Goal: Check status: Check status

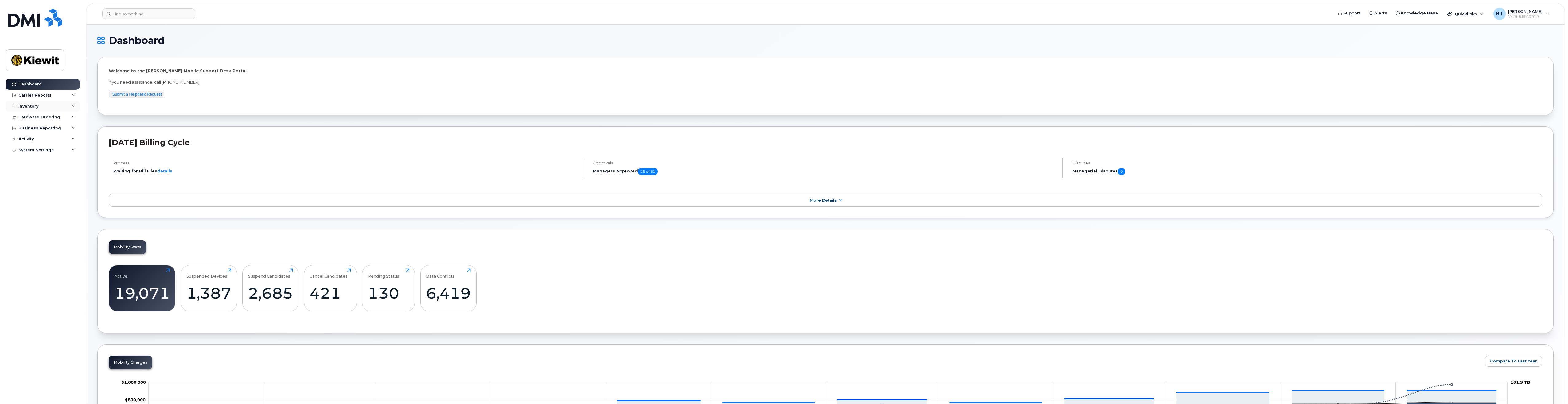
click at [74, 107] on icon at bounding box center [73, 106] width 3 height 3
click at [72, 116] on icon at bounding box center [73, 117] width 3 height 3
click at [28, 138] on div "Orders" at bounding box center [28, 140] width 15 height 6
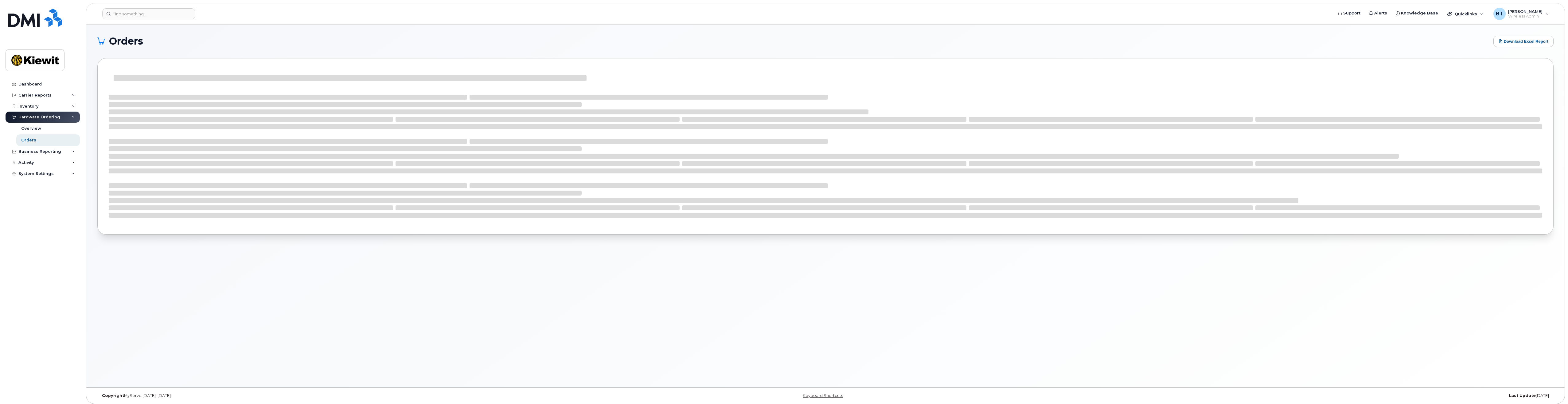
click at [1391, 285] on div "Orders Download Excel Report" at bounding box center [825, 206] width 1478 height 362
click at [1390, 283] on div "Orders Download Excel Report" at bounding box center [825, 206] width 1478 height 362
click at [1389, 283] on div "Orders Download Excel Report" at bounding box center [825, 206] width 1478 height 362
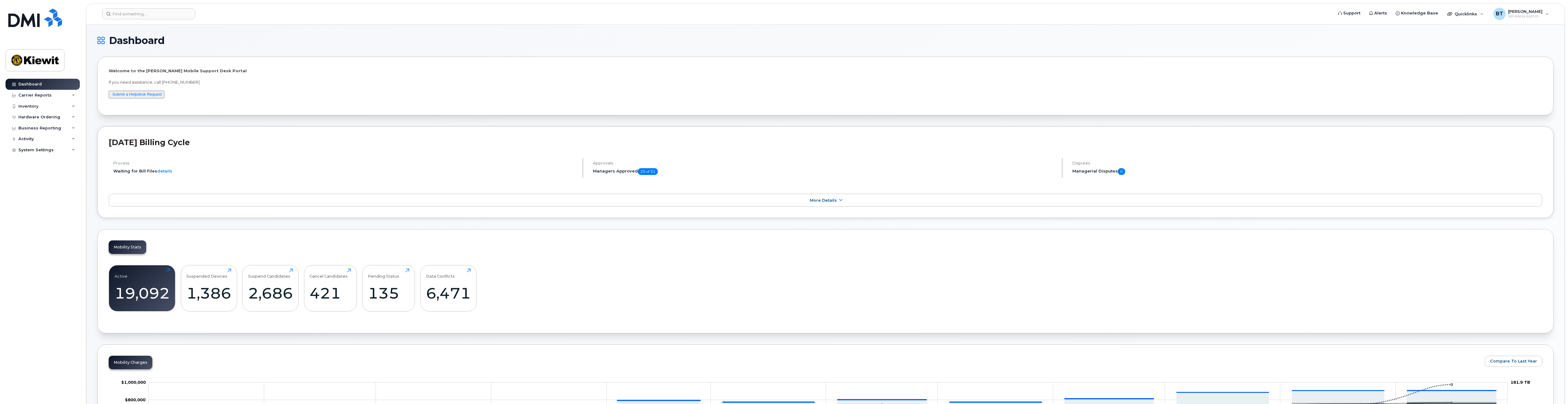
click at [476, 96] on div "Welcome to the Kiewit Mobile Support Desk Portal If you need assistance, call 8…" at bounding box center [826, 85] width 1434 height 36
